Goal: Find specific page/section: Find specific page/section

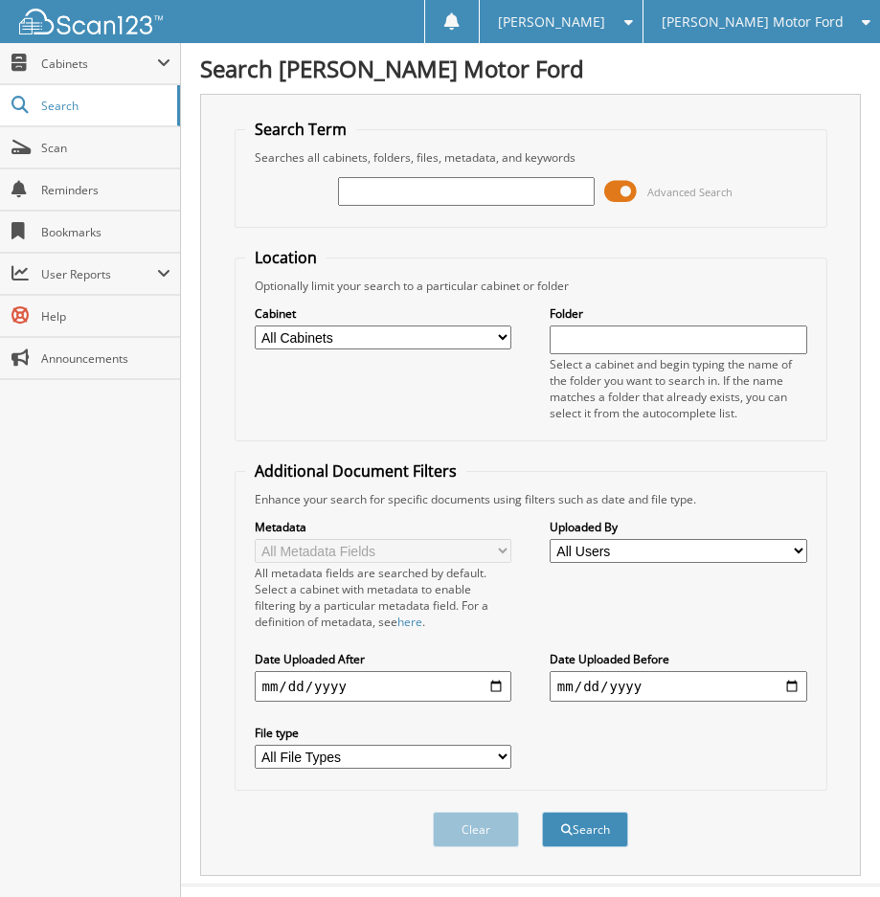
click at [424, 195] on input "text" at bounding box center [466, 191] width 257 height 29
paste input "BND34335"
type input "BND34335"
click at [614, 189] on span at bounding box center [620, 191] width 33 height 29
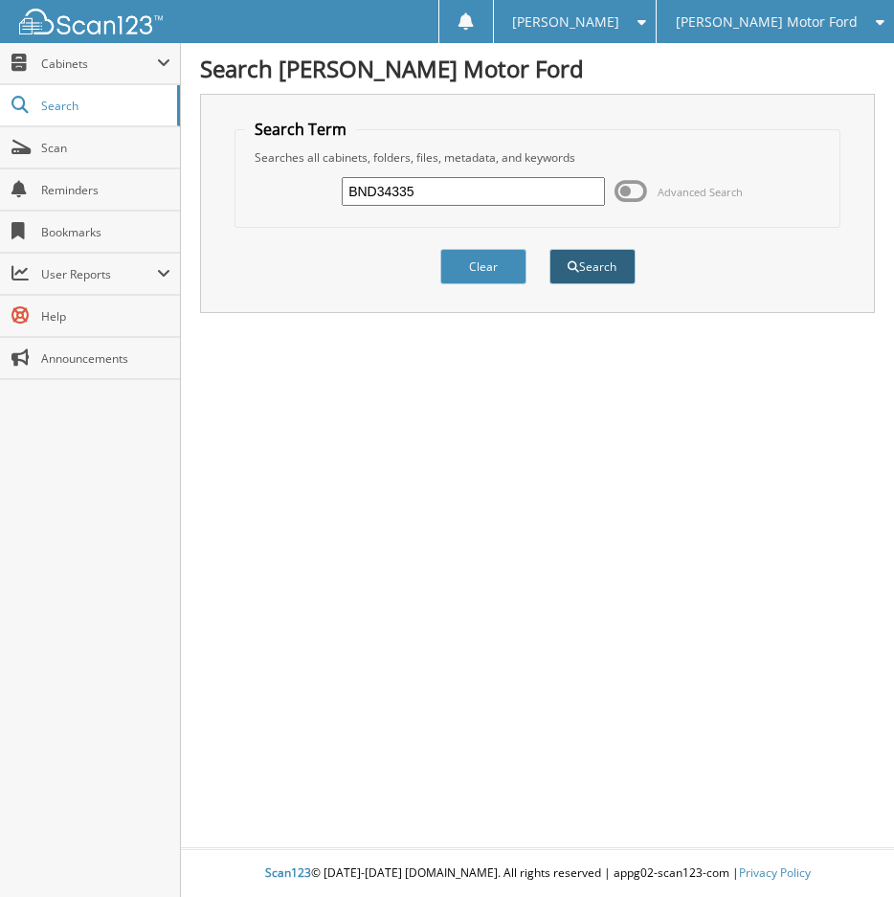
click at [579, 270] on button "Search" at bounding box center [592, 266] width 86 height 35
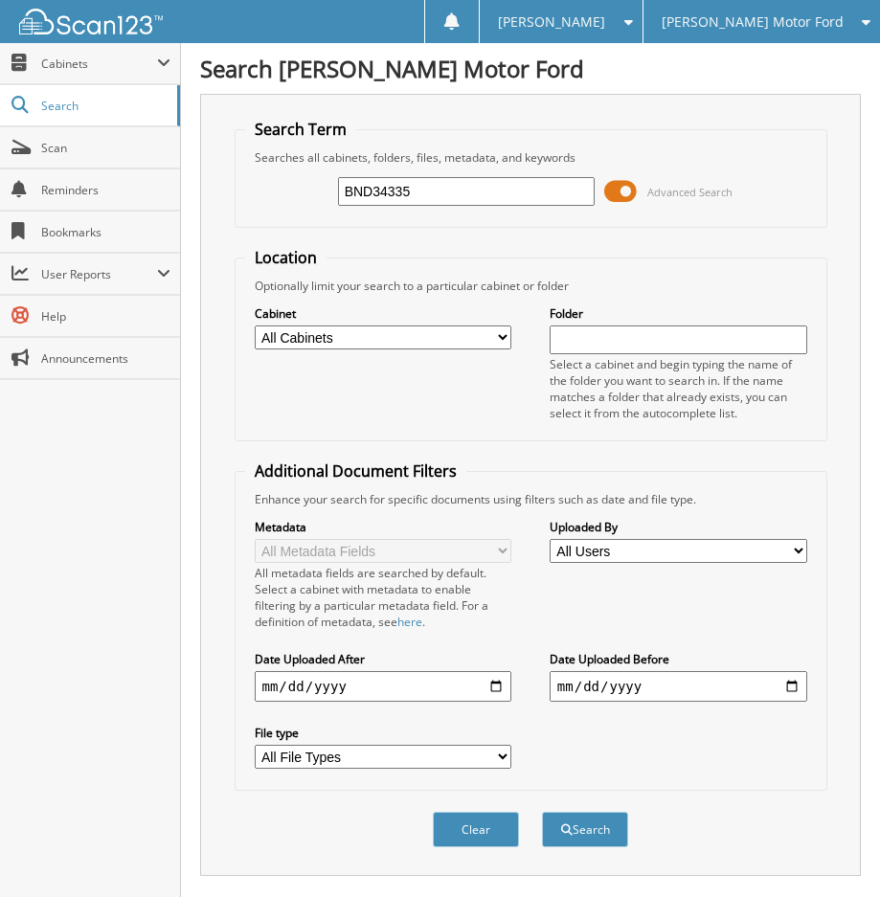
click at [624, 188] on span at bounding box center [620, 191] width 33 height 29
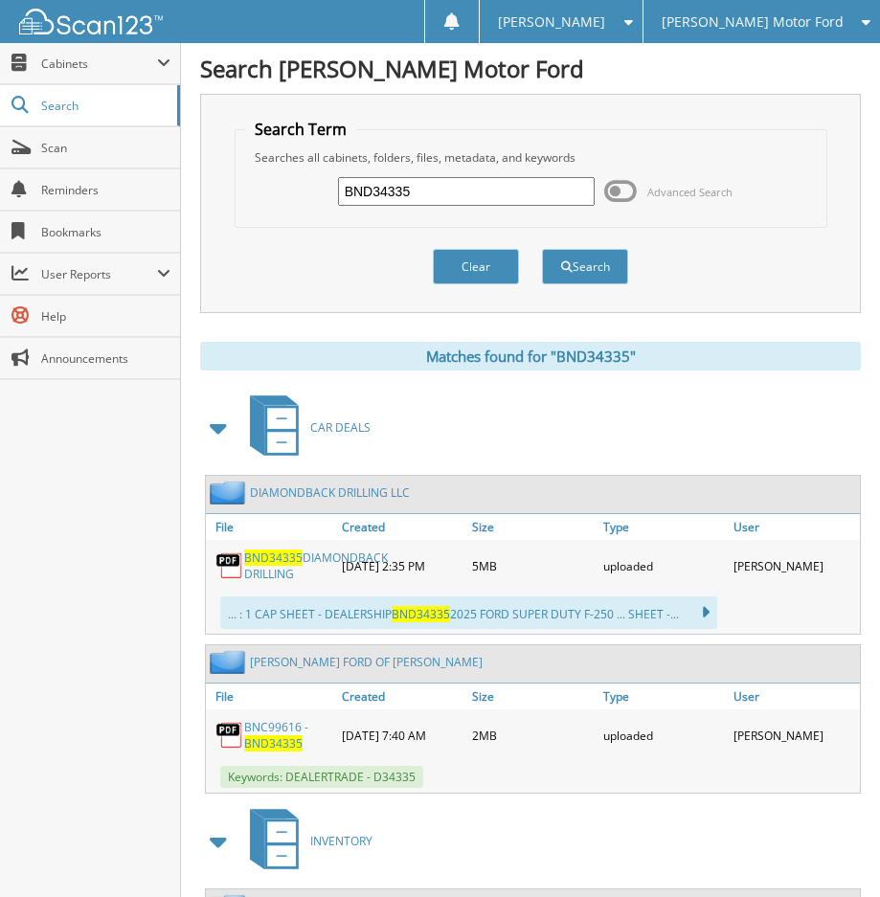
click at [775, 33] on div "[PERSON_NAME] Motor Ford" at bounding box center [761, 21] width 217 height 43
click at [633, 25] on span at bounding box center [623, 21] width 18 height 13
click at [641, 56] on link "Settings" at bounding box center [561, 59] width 162 height 33
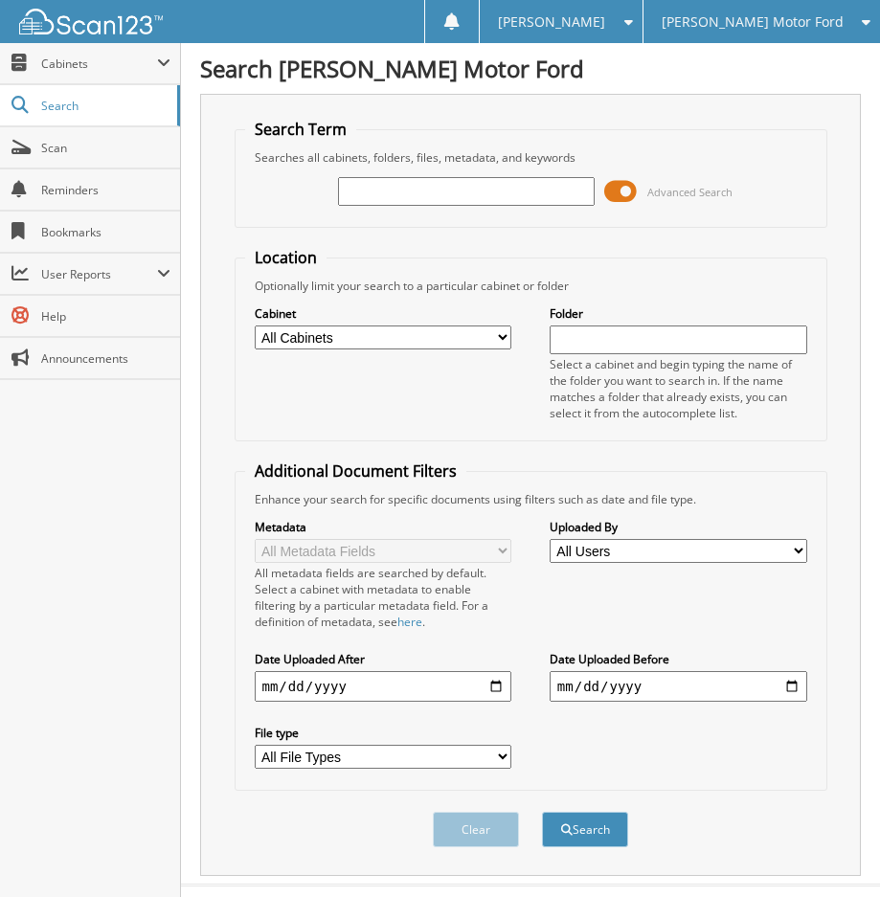
click at [616, 32] on div "[PERSON_NAME]" at bounding box center [560, 21] width 143 height 43
click at [610, 60] on link "Settings" at bounding box center [561, 59] width 162 height 33
click at [439, 188] on input "text" at bounding box center [466, 191] width 257 height 29
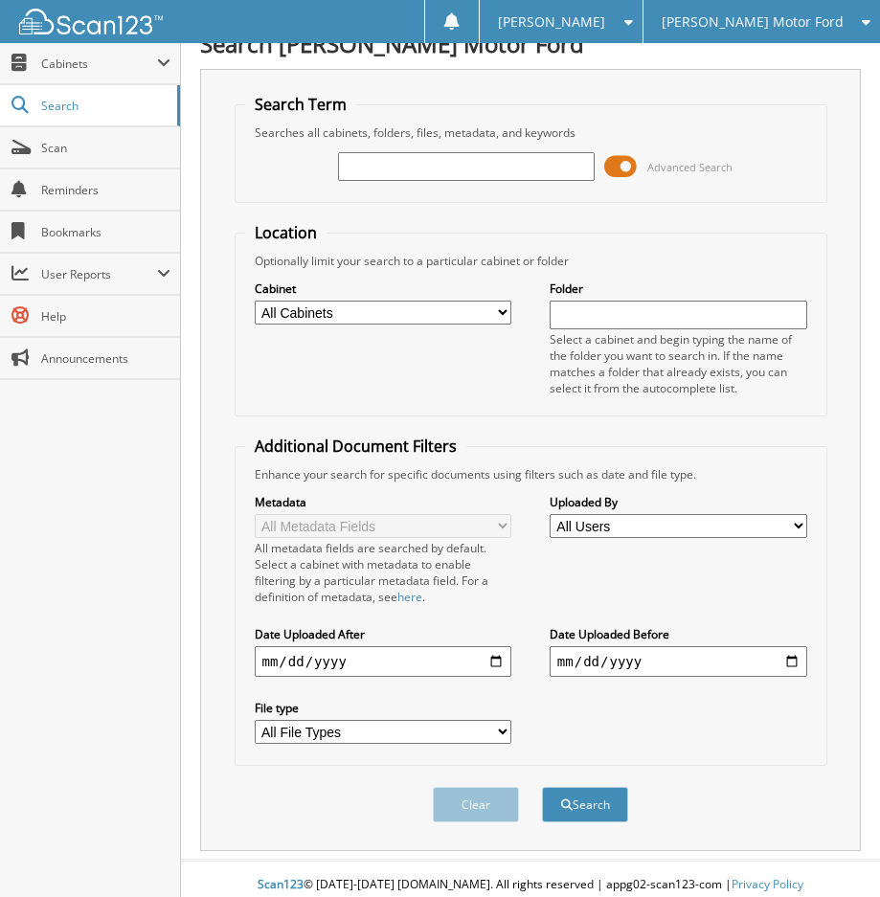
scroll to position [37, 0]
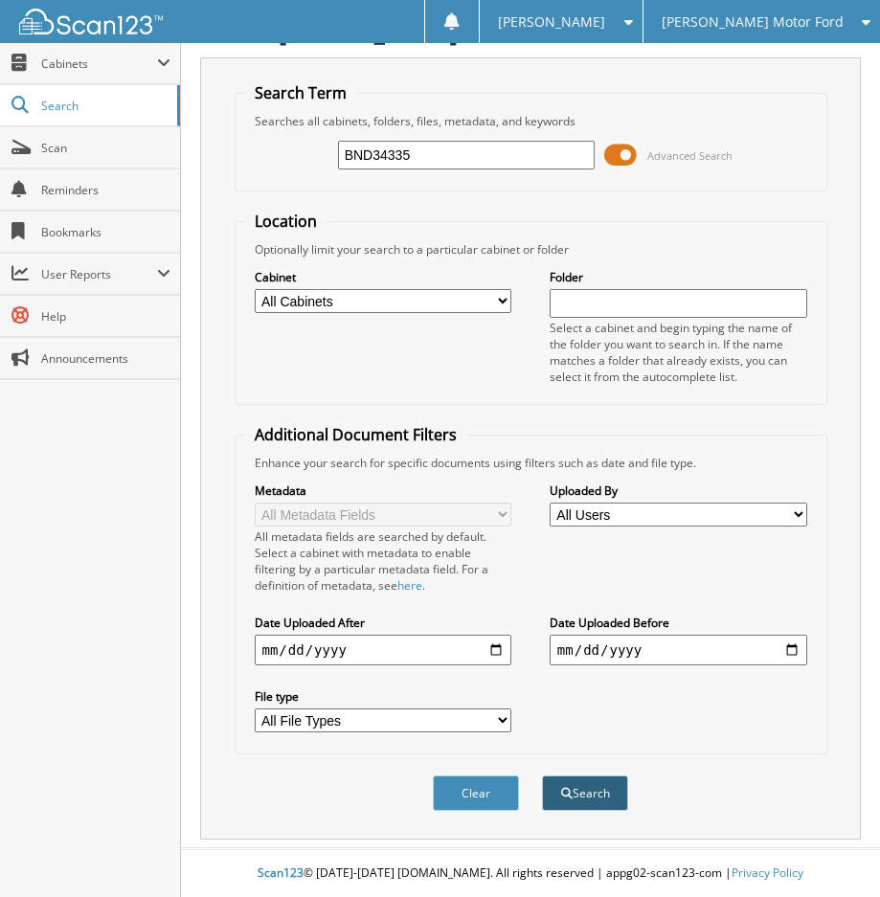
type input "BND34335"
click at [565, 786] on button "Search" at bounding box center [585, 792] width 86 height 35
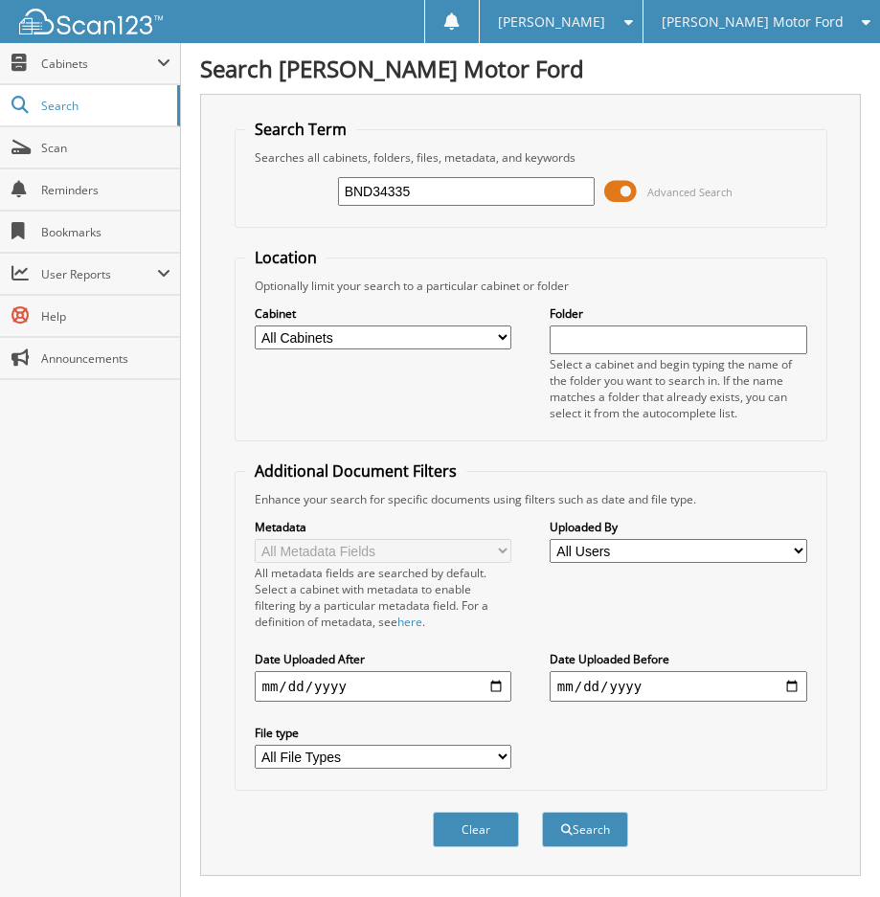
click at [624, 193] on span at bounding box center [620, 191] width 33 height 29
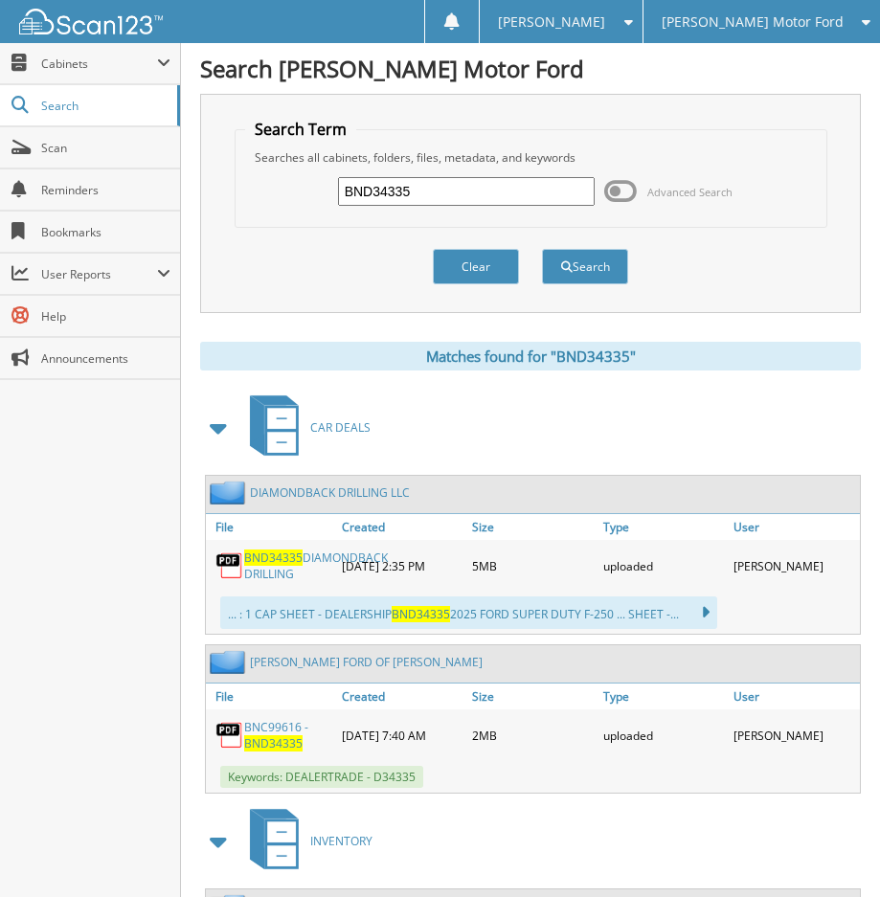
click at [285, 577] on link "BND34335 DIAMONDBACK DRILLING" at bounding box center [316, 565] width 144 height 33
